Goal: Navigation & Orientation: Find specific page/section

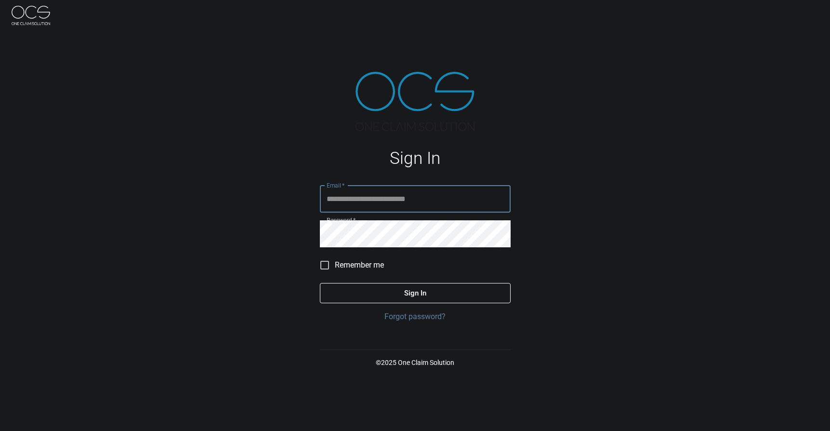
type input "**********"
drag, startPoint x: 456, startPoint y: 294, endPoint x: 167, endPoint y: 240, distance: 294.2
click at [455, 294] on button "Sign In" at bounding box center [415, 293] width 191 height 20
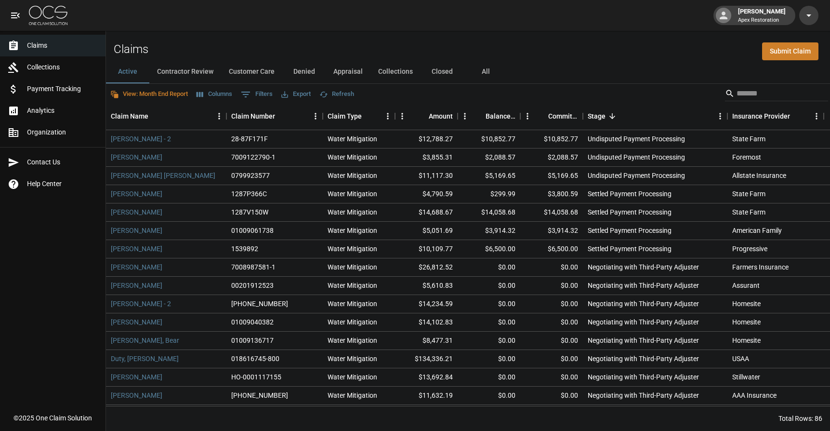
click at [305, 23] on div "[PERSON_NAME] Apex Restoration" at bounding box center [415, 15] width 830 height 31
click at [172, 71] on button "Contractor Review" at bounding box center [185, 71] width 72 height 23
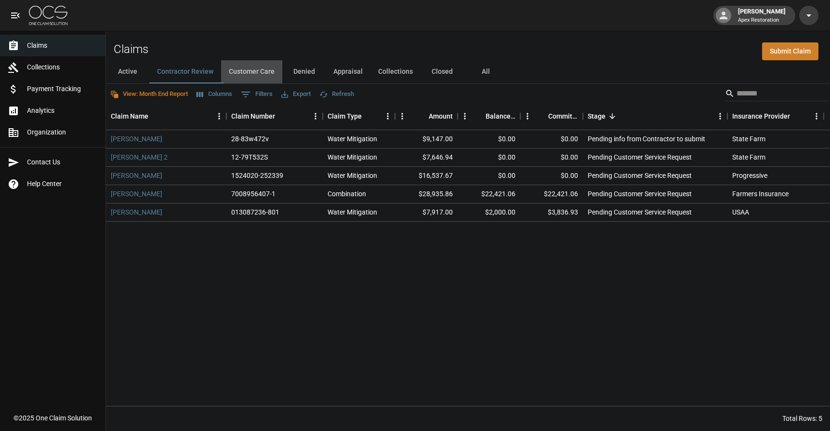
click at [263, 69] on button "Customer Care" at bounding box center [251, 71] width 61 height 23
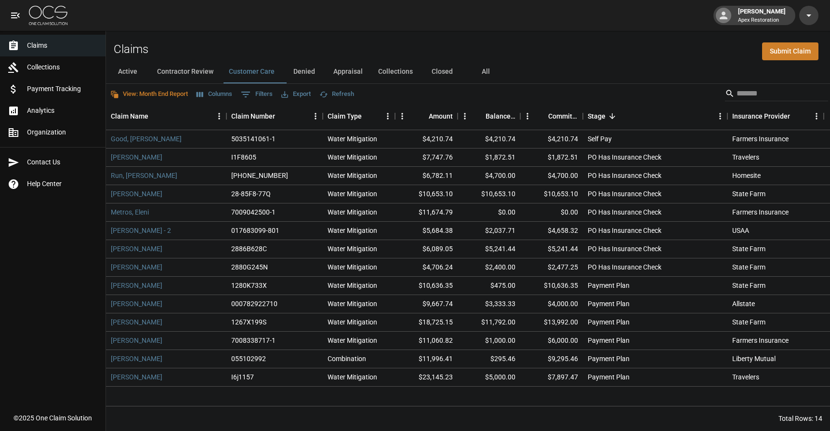
click at [305, 27] on div "[PERSON_NAME] Apex Restoration" at bounding box center [415, 15] width 830 height 31
click at [304, 17] on div "[PERSON_NAME] Apex Restoration" at bounding box center [415, 15] width 830 height 31
click at [45, 106] on span "Analytics" at bounding box center [62, 111] width 71 height 10
